Goal: Transaction & Acquisition: Download file/media

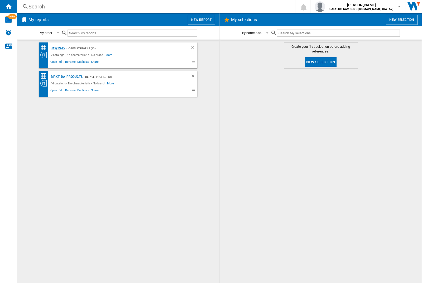
click at [59, 48] on div "JAY(TVAV)" at bounding box center [58, 48] width 17 height 7
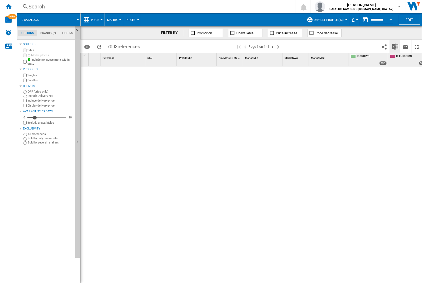
click at [395, 46] on img "Download in Excel" at bounding box center [395, 47] width 6 height 6
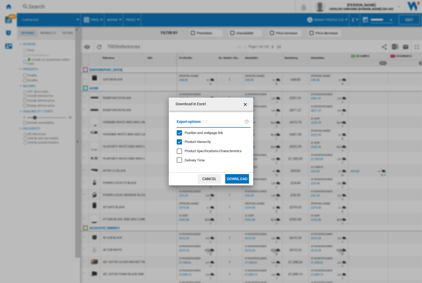
click at [212, 133] on span "Position and webpage link" at bounding box center [204, 133] width 39 height 4
click at [237, 179] on button "Download" at bounding box center [237, 179] width 24 height 10
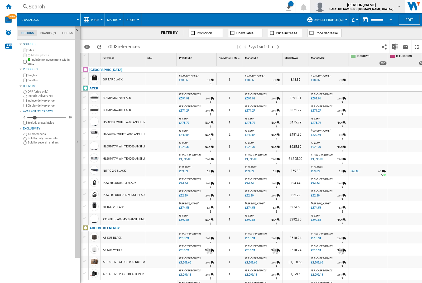
click at [326, 7] on img "button" at bounding box center [320, 6] width 11 height 11
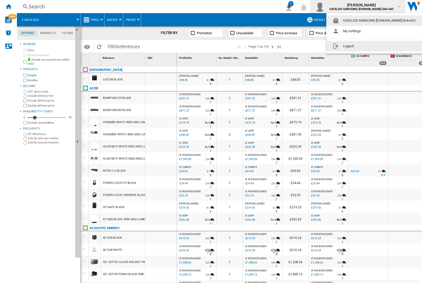
click at [367, 46] on button "Logout" at bounding box center [376, 46] width 98 height 11
